Goal: Connect with others: Connect with other users

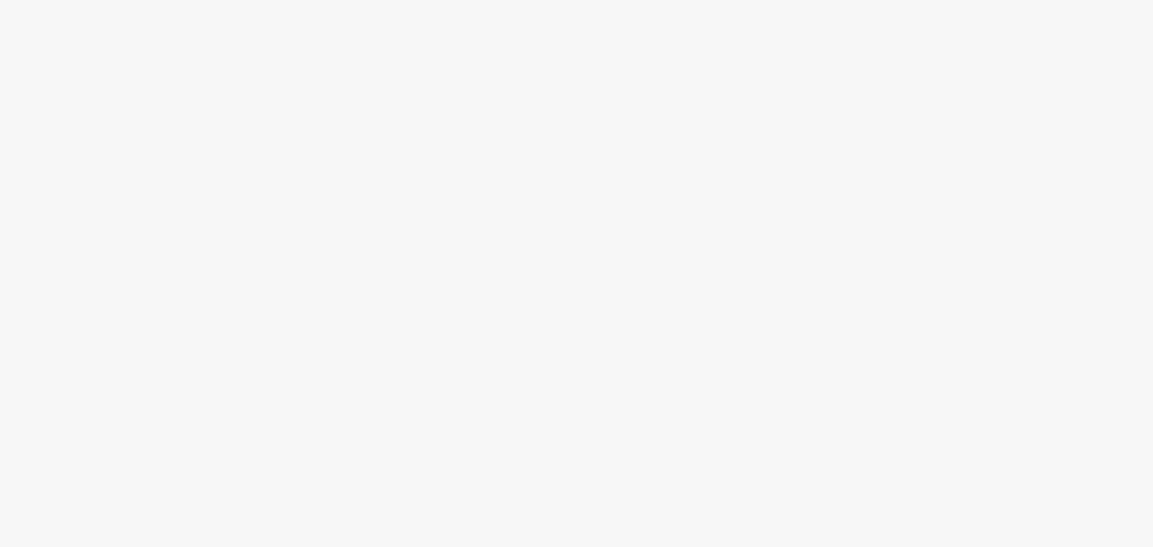
scroll to position [2, 0]
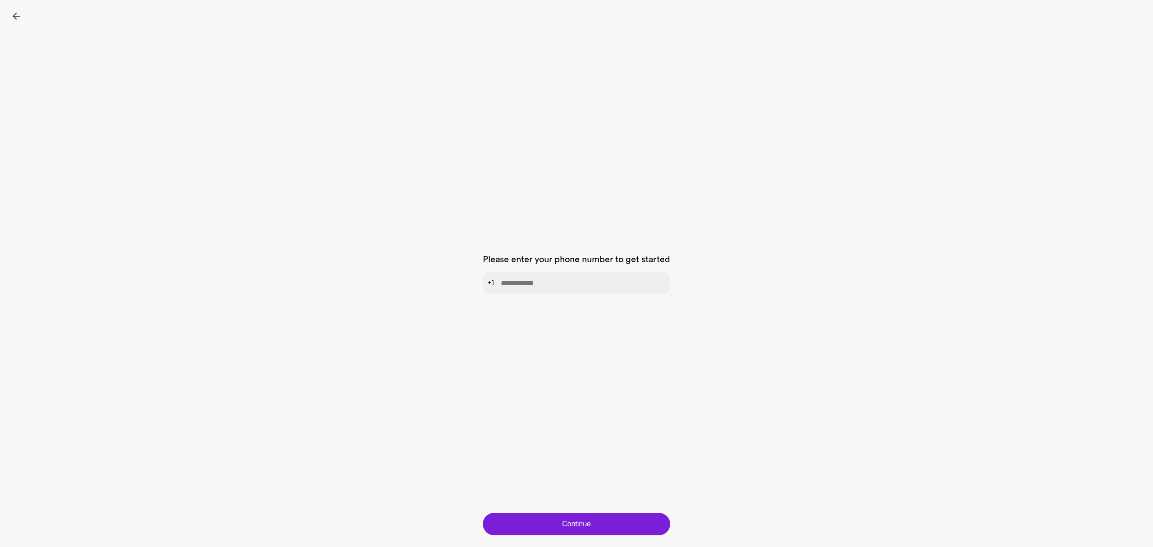
click at [523, 288] on input "tel" at bounding box center [576, 283] width 187 height 22
type input "**********"
click at [616, 415] on div "**********" at bounding box center [576, 276] width 187 height 474
click at [532, 519] on button "Continue" at bounding box center [576, 524] width 187 height 23
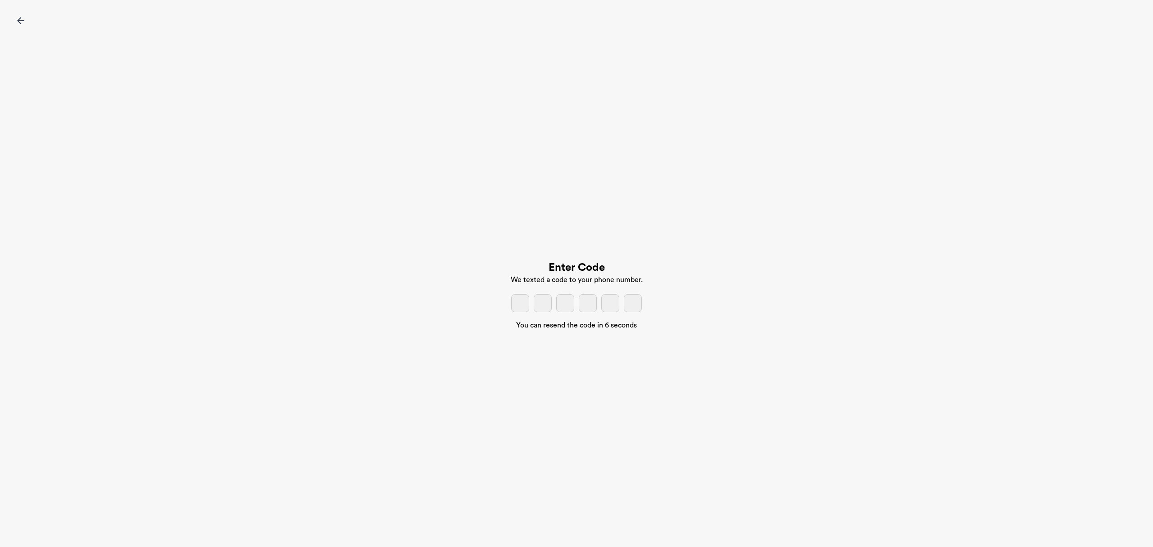
click at [522, 300] on input "tel" at bounding box center [520, 303] width 18 height 18
type input "*"
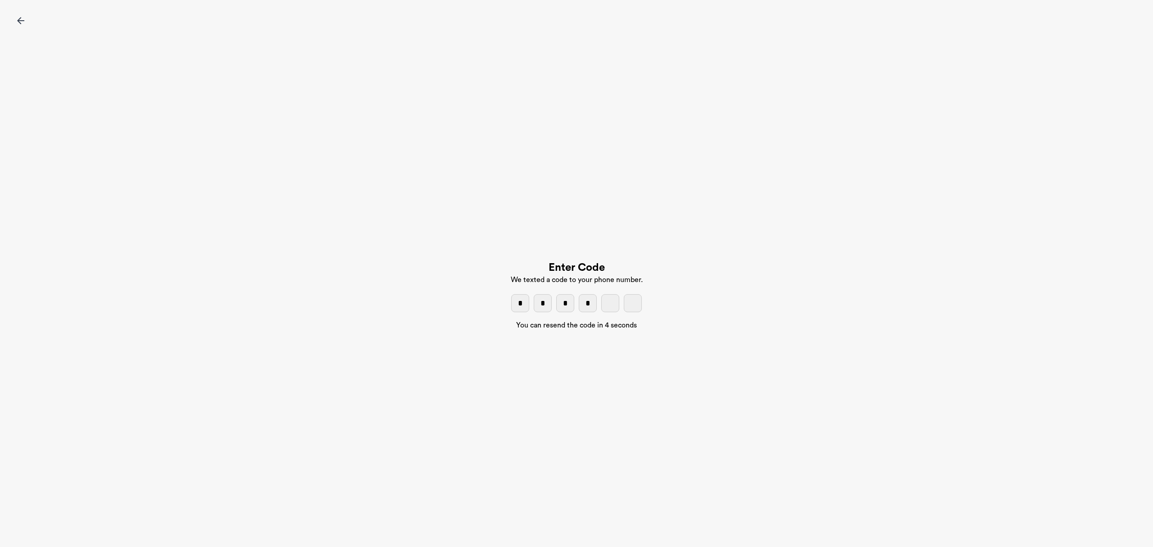
type input "*"
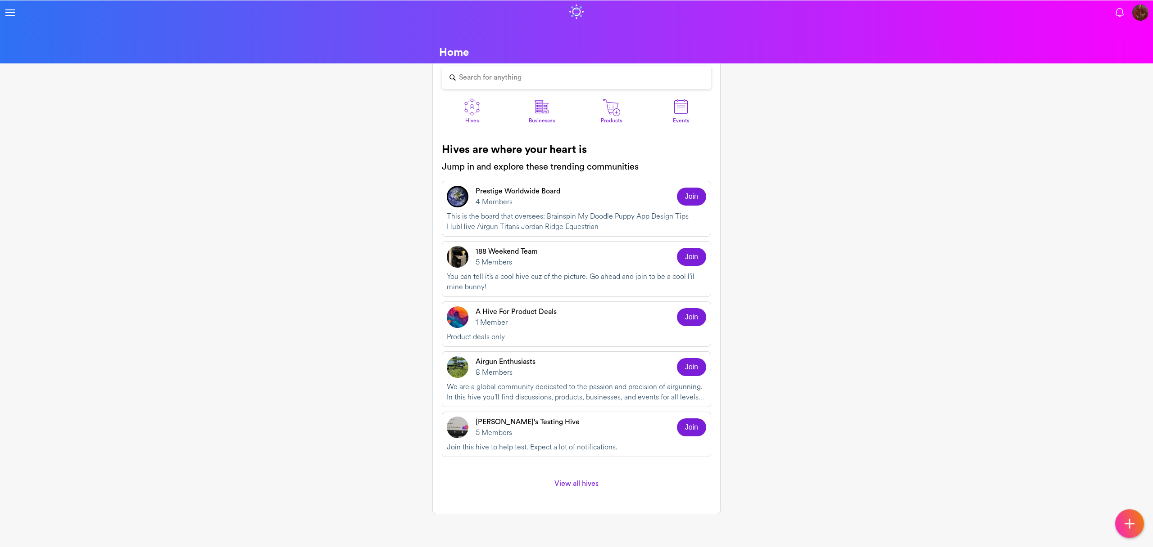
click at [437, 269] on div "Hives are where your heart is Jump in and explore these trending communities Pr…" at bounding box center [576, 320] width 278 height 375
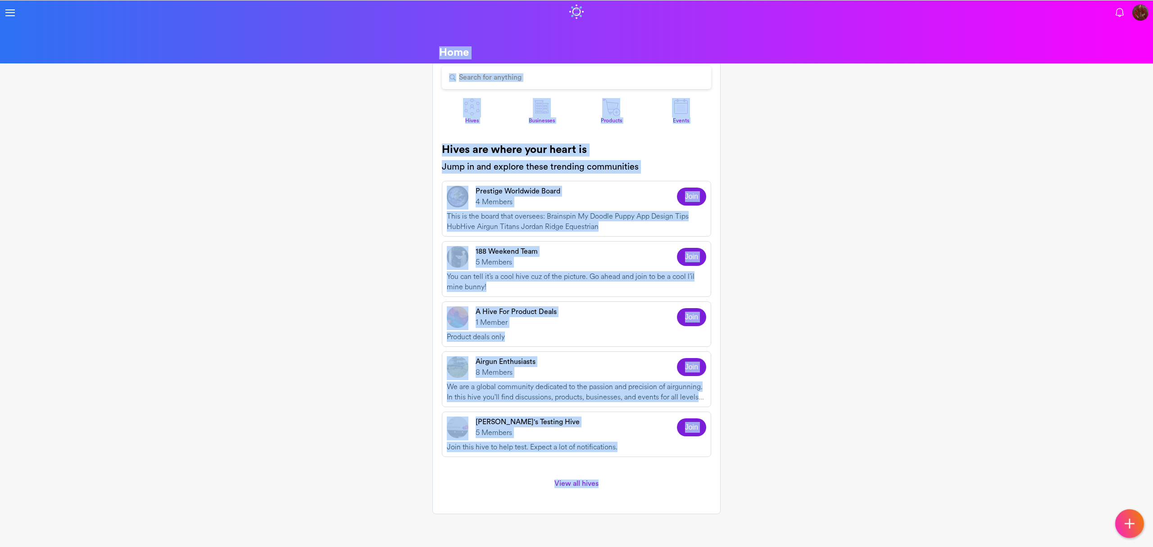
drag, startPoint x: 412, startPoint y: 53, endPoint x: 640, endPoint y: 493, distance: 496.0
click at [640, 494] on user-hub "Home Search for anything Hives Businesses Products Events Hives are where your …" at bounding box center [576, 246] width 1153 height 535
click at [670, 489] on link "View all hives" at bounding box center [576, 484] width 269 height 25
